Goal: Find specific page/section: Find specific page/section

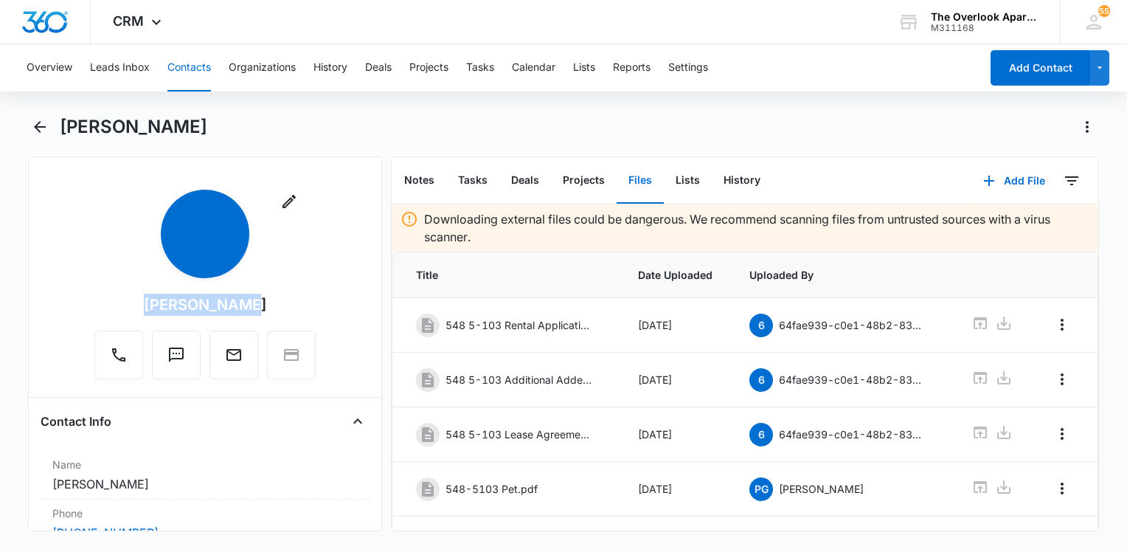
drag, startPoint x: 253, startPoint y: 310, endPoint x: 133, endPoint y: 308, distance: 120.2
click at [133, 308] on div "Remove [PERSON_NAME]" at bounding box center [204, 285] width 221 height 190
drag, startPoint x: 133, startPoint y: 308, endPoint x: 201, endPoint y: 304, distance: 68.0
click at [201, 304] on div "[PERSON_NAME]" at bounding box center [205, 304] width 123 height 22
drag, startPoint x: 201, startPoint y: 304, endPoint x: 150, endPoint y: 303, distance: 50.1
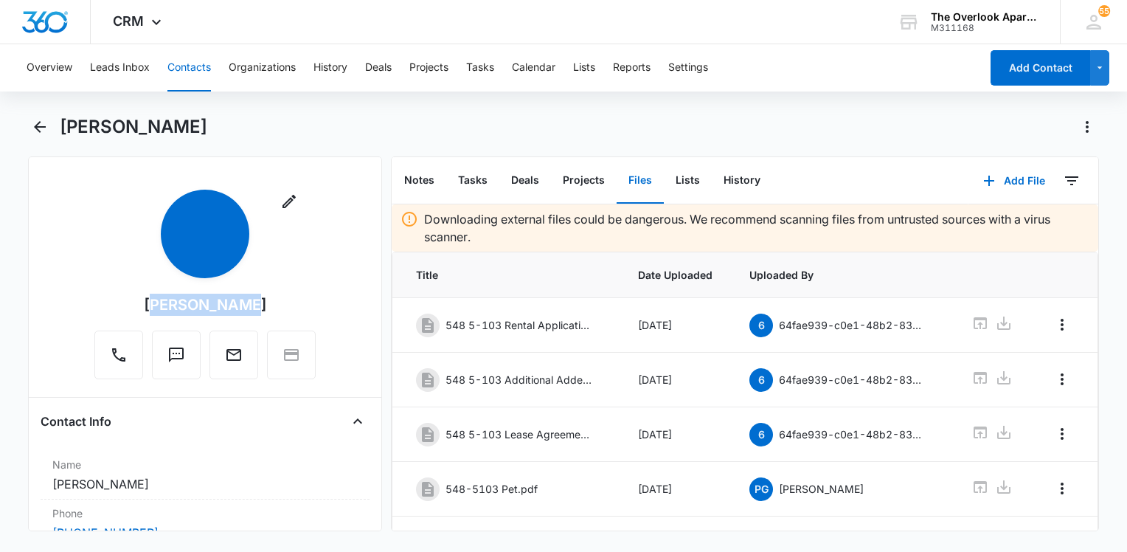
click at [150, 303] on div "Remove [PERSON_NAME]" at bounding box center [204, 285] width 221 height 190
drag, startPoint x: 150, startPoint y: 303, endPoint x: 173, endPoint y: 305, distance: 22.9
copy div "[PERSON_NAME]"
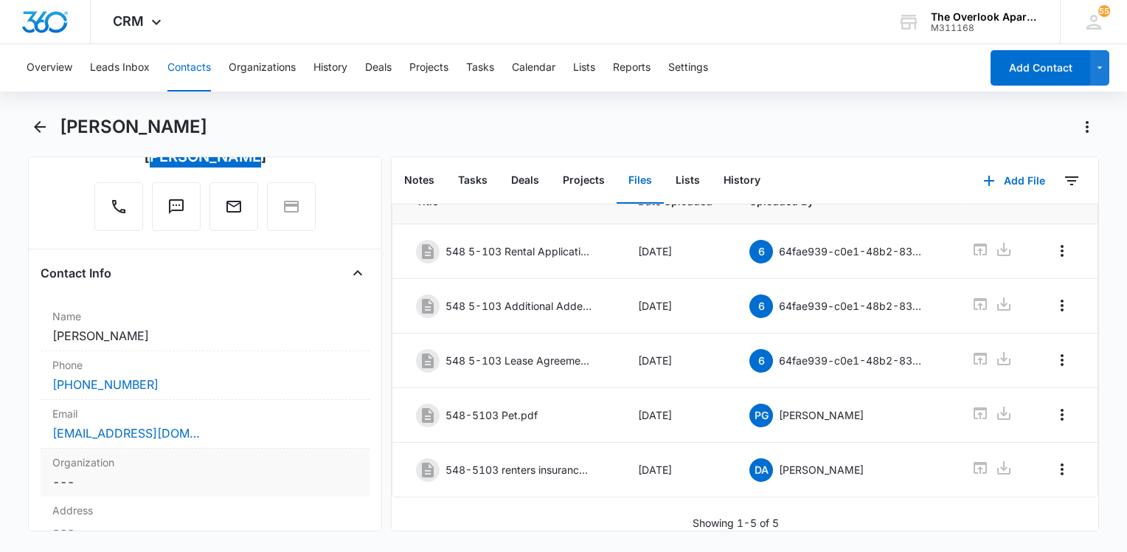
scroll to position [221, 0]
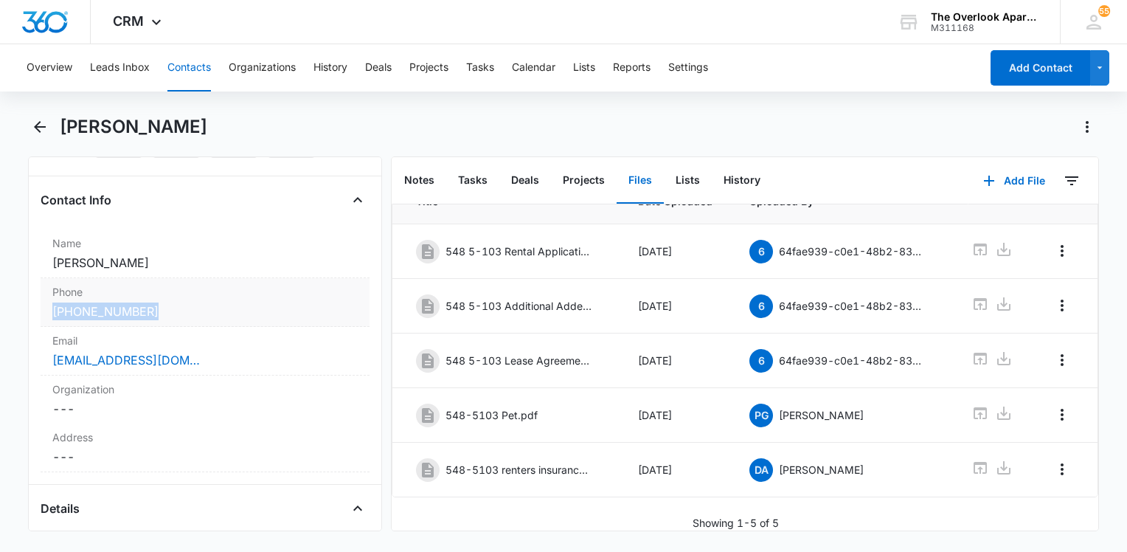
drag, startPoint x: 172, startPoint y: 310, endPoint x: 48, endPoint y: 320, distance: 124.2
click at [47, 320] on div "Phone Cancel Save Changes [PHONE_NUMBER]" at bounding box center [205, 302] width 329 height 49
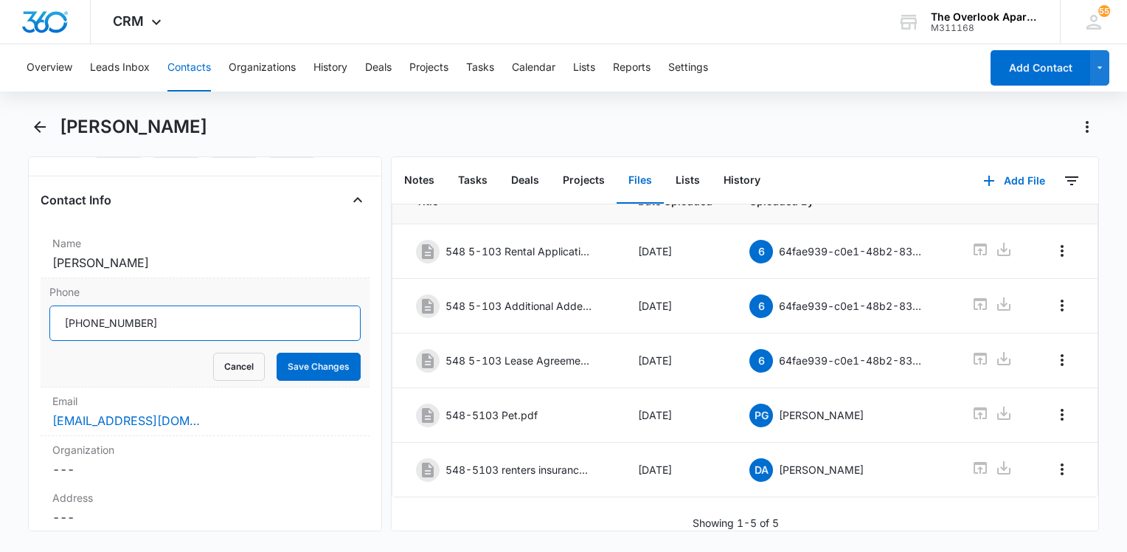
drag, startPoint x: 176, startPoint y: 320, endPoint x: 43, endPoint y: 320, distance: 133.5
click at [43, 320] on div "Phone Cancel Save Changes" at bounding box center [205, 332] width 329 height 109
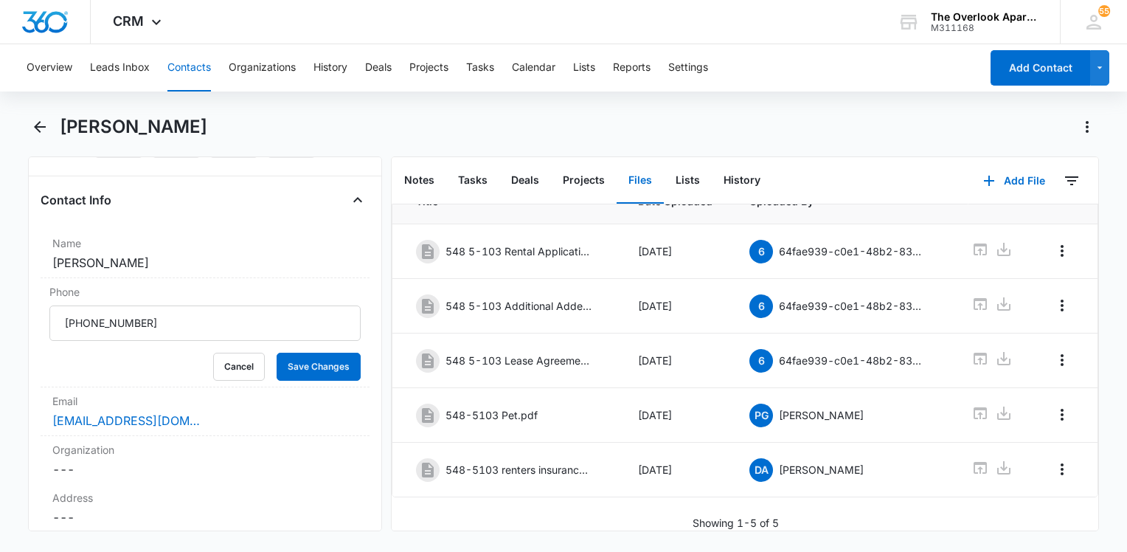
click at [192, 58] on button "Contacts" at bounding box center [189, 67] width 44 height 47
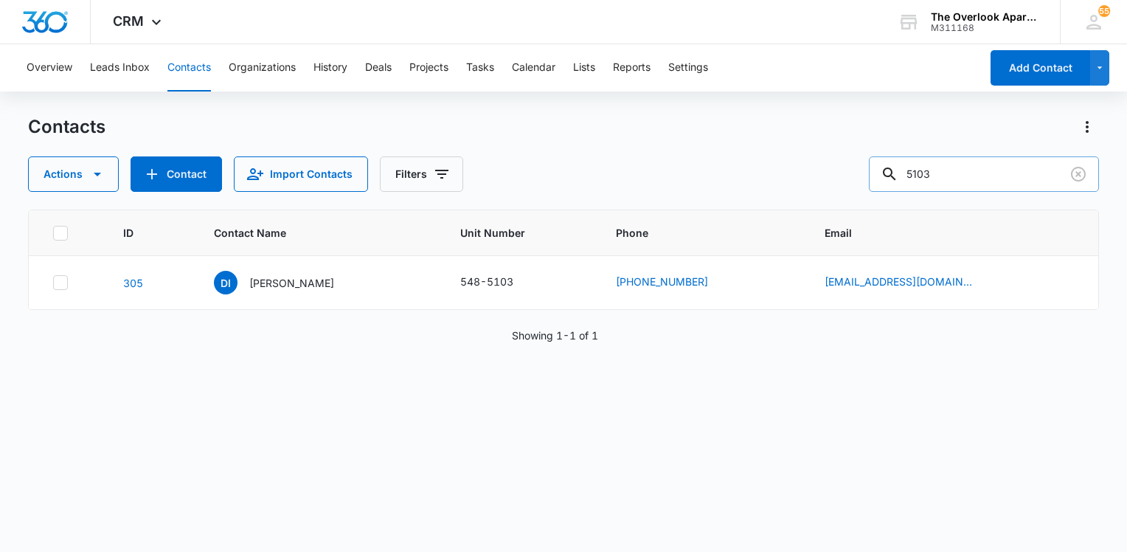
click at [378, 163] on input "5103" at bounding box center [984, 173] width 230 height 35
click at [378, 167] on input "5103" at bounding box center [984, 173] width 230 height 35
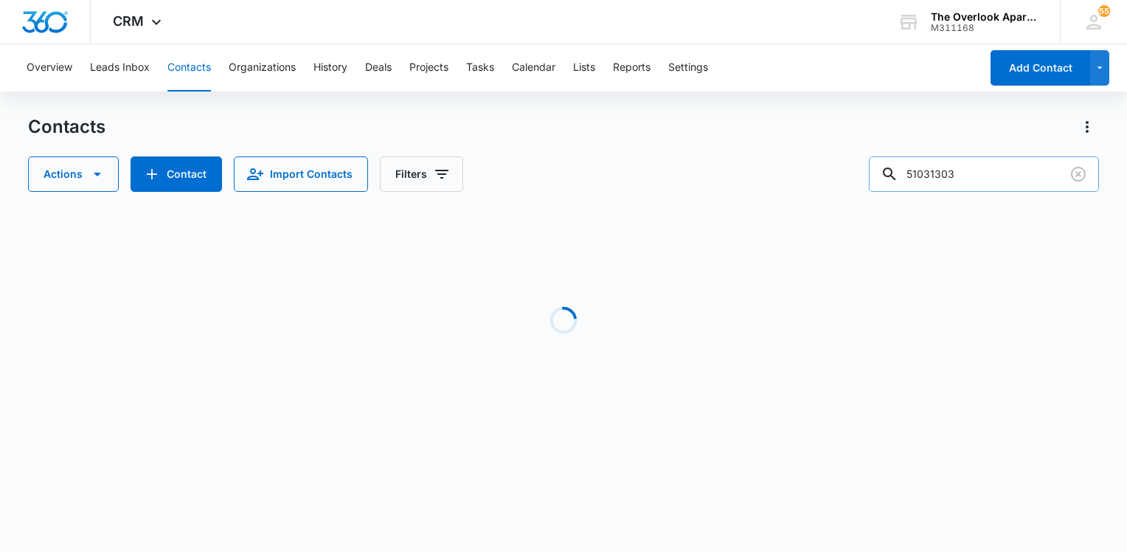
click at [378, 168] on input "51031303" at bounding box center [984, 173] width 230 height 35
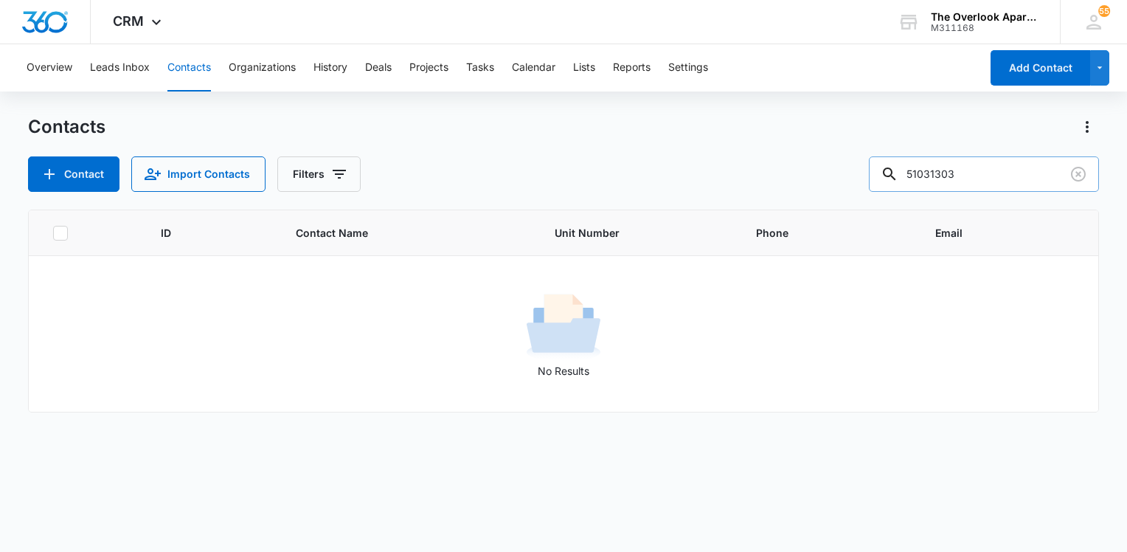
click at [378, 169] on input "51031303" at bounding box center [984, 173] width 230 height 35
type input "1303"
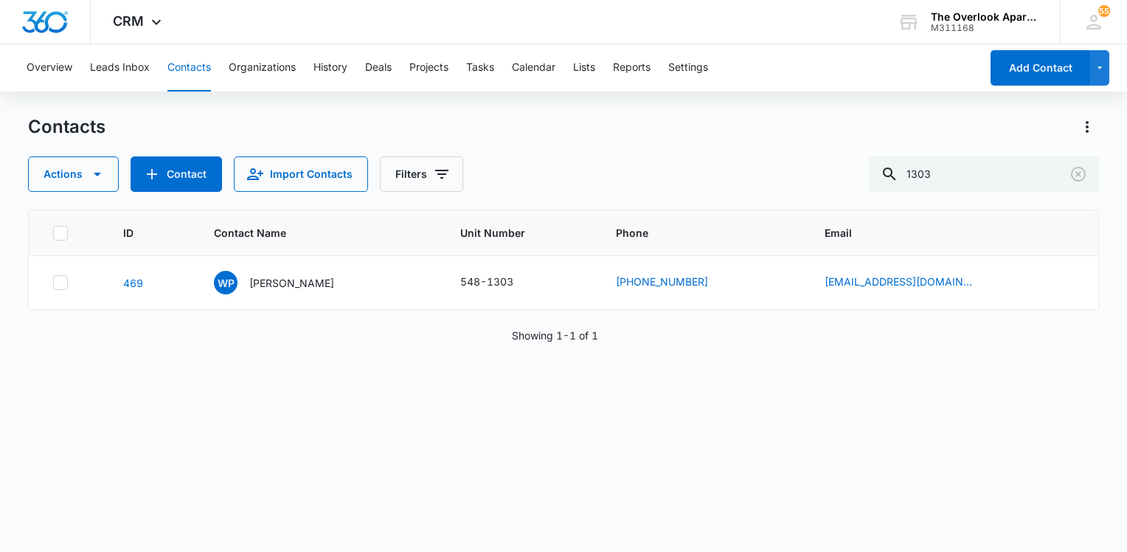
click at [300, 279] on p "[PERSON_NAME]" at bounding box center [291, 282] width 85 height 15
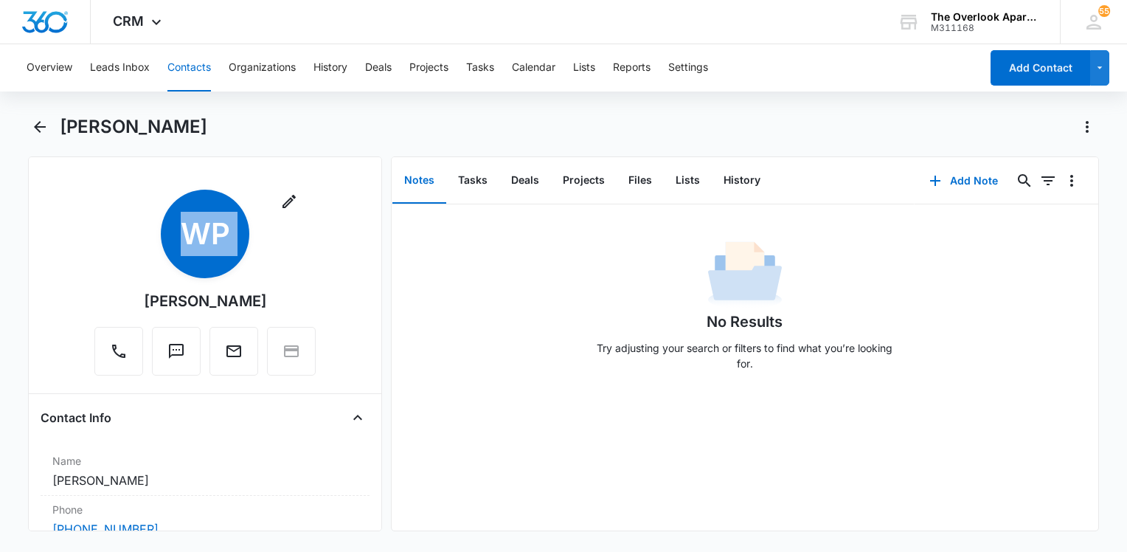
drag, startPoint x: 282, startPoint y: 296, endPoint x: 140, endPoint y: 294, distance: 142.3
click at [140, 294] on div "Remove WP [PERSON_NAME]" at bounding box center [204, 283] width 221 height 186
drag, startPoint x: 140, startPoint y: 294, endPoint x: 173, endPoint y: 296, distance: 33.3
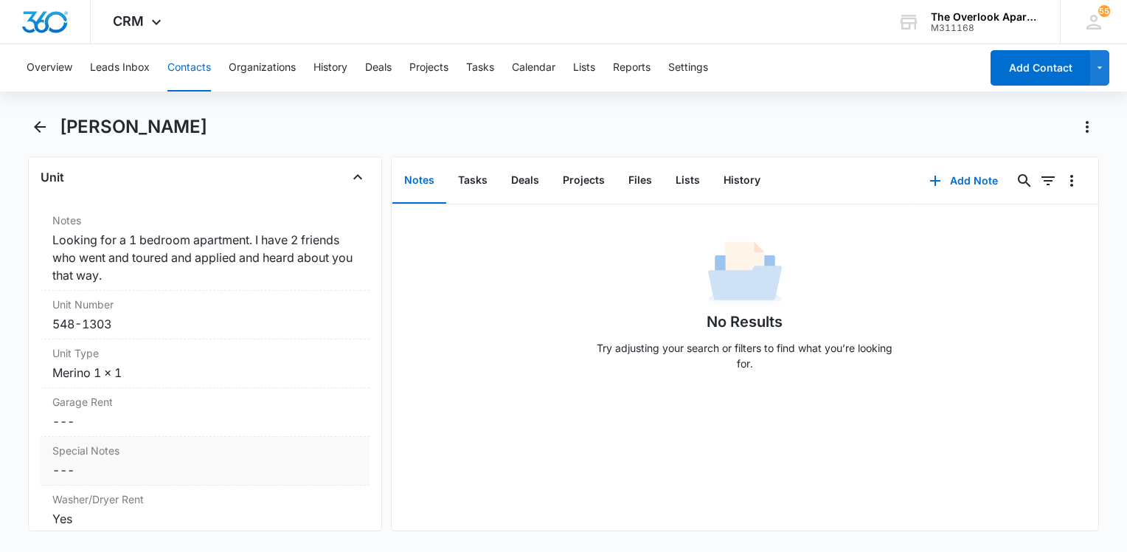
scroll to position [1327, 0]
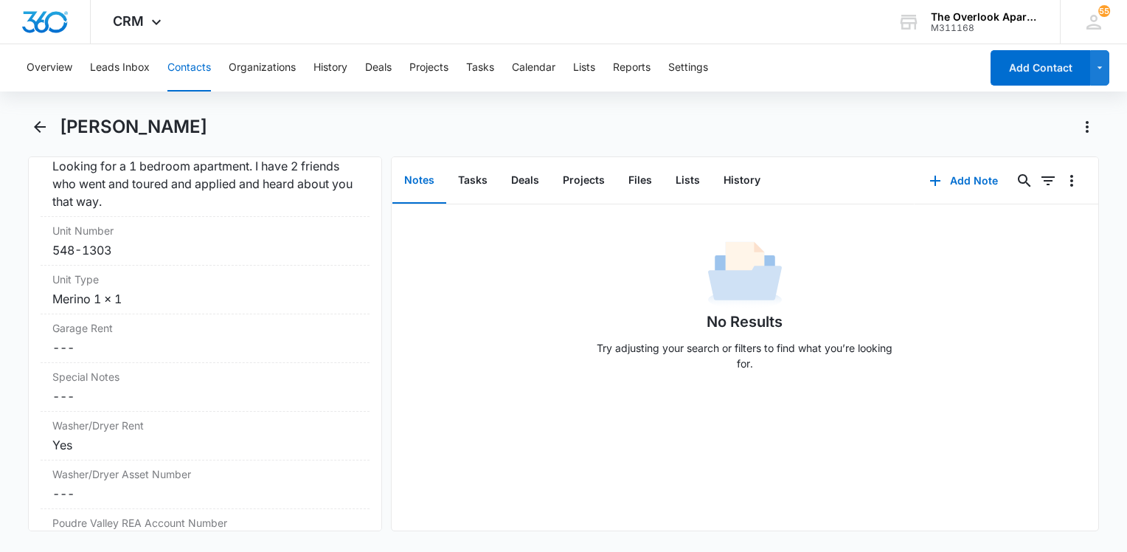
click at [192, 70] on button "Contacts" at bounding box center [189, 67] width 44 height 47
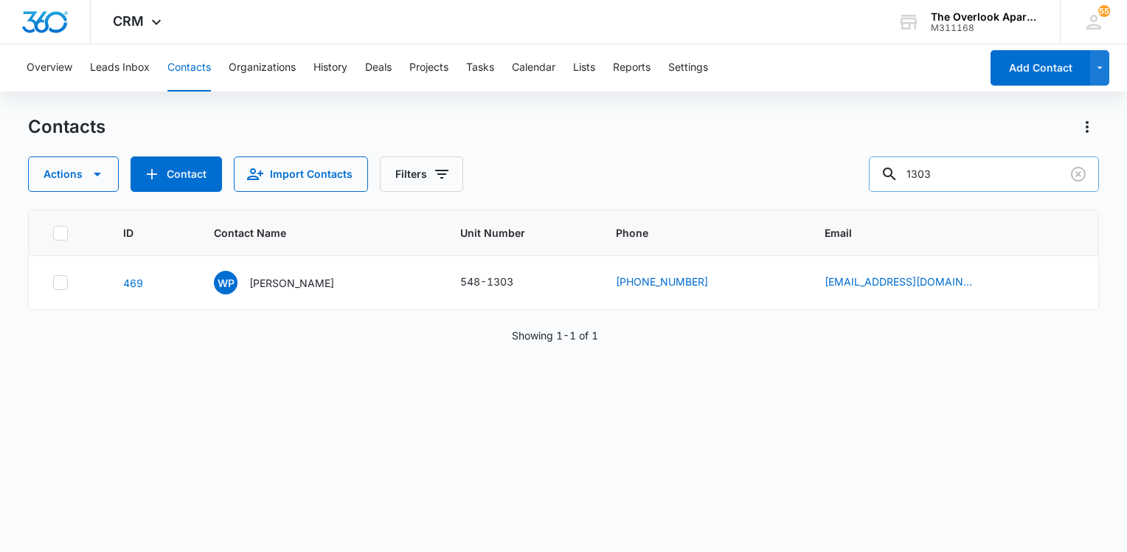
click at [378, 186] on input "1303" at bounding box center [984, 173] width 230 height 35
type input "8205"
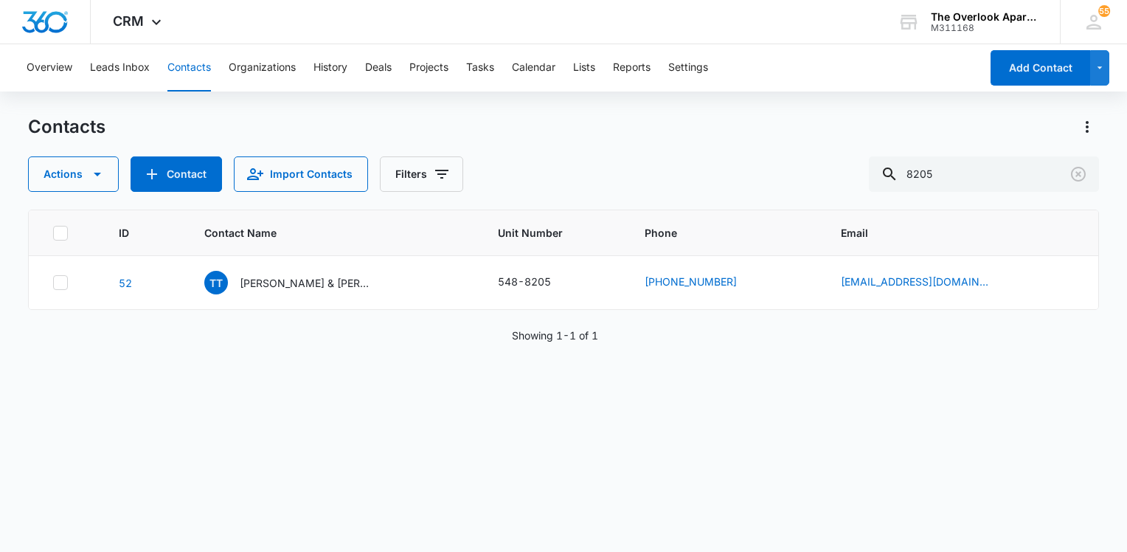
click at [375, 373] on div "ID Contact Name Unit Number Phone Email 52 TT [PERSON_NAME] & [PERSON_NAME] 548…" at bounding box center [563, 370] width 1071 height 323
